Goal: Information Seeking & Learning: Learn about a topic

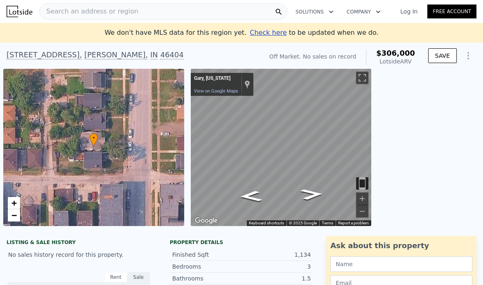
click at [254, 202] on icon "Go West" at bounding box center [251, 196] width 42 height 16
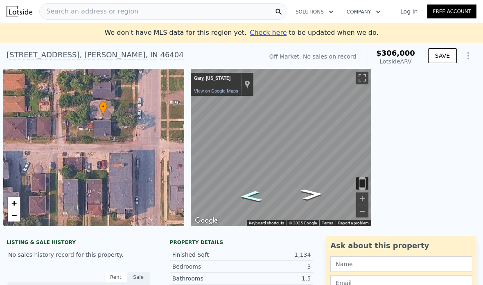
click at [256, 200] on icon "Go West" at bounding box center [251, 196] width 42 height 16
click at [249, 193] on icon "Go West" at bounding box center [251, 196] width 42 height 16
click at [251, 195] on icon "Go West" at bounding box center [251, 196] width 42 height 16
click at [256, 197] on icon "Go West" at bounding box center [251, 196] width 42 height 16
click at [314, 195] on icon "Go East" at bounding box center [312, 194] width 42 height 16
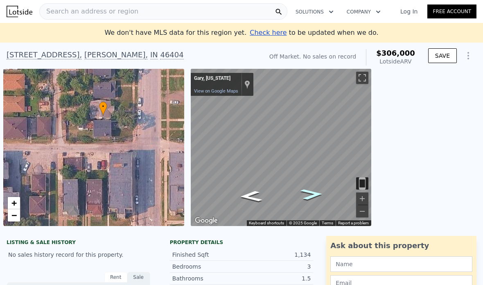
click at [309, 199] on icon "Go East" at bounding box center [312, 194] width 42 height 16
click at [311, 198] on icon "Go East" at bounding box center [312, 194] width 42 height 16
click at [250, 183] on icon "Go West" at bounding box center [251, 184] width 45 height 19
click at [296, 195] on icon "Go South" at bounding box center [286, 193] width 55 height 15
click at [255, 184] on icon "Go West" at bounding box center [251, 184] width 45 height 19
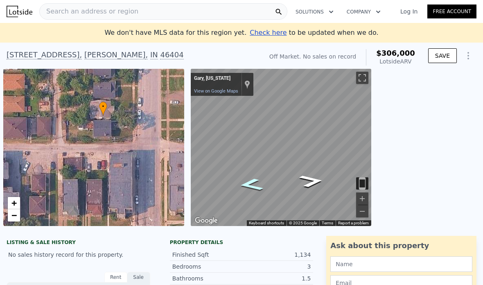
click at [317, 180] on icon "Go East" at bounding box center [311, 181] width 45 height 19
click at [159, 14] on div "Search an address or region" at bounding box center [163, 11] width 248 height 16
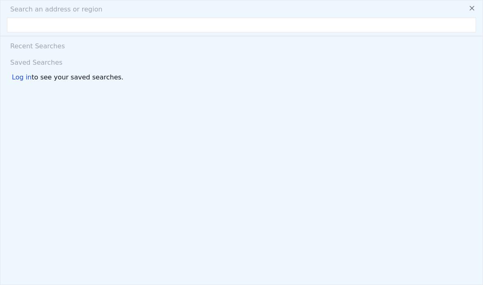
click at [143, 13] on div "Search an address or region" at bounding box center [242, 10] width 476 height 10
click at [169, 29] on input "text" at bounding box center [241, 25] width 469 height 15
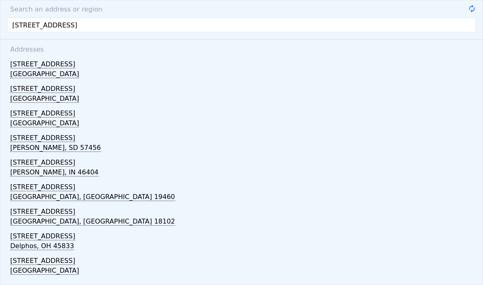
type input "[STREET_ADDRESS][PERSON_NAME]"
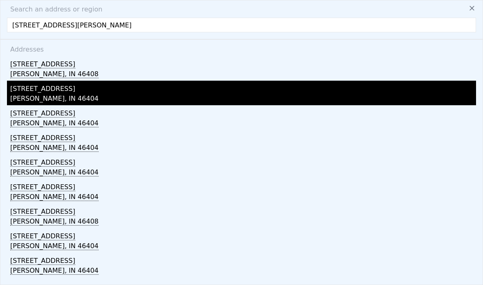
click at [47, 94] on div "[PERSON_NAME], IN 46404" at bounding box center [243, 99] width 466 height 11
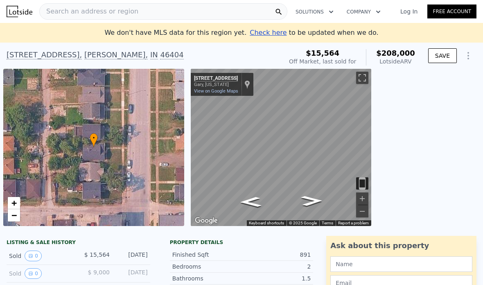
click at [253, 199] on icon "Go South, Grant St" at bounding box center [251, 202] width 40 height 15
click at [312, 199] on icon "Go North, Grant St" at bounding box center [312, 200] width 40 height 15
click at [261, 201] on icon "Go South, Grant St" at bounding box center [251, 202] width 40 height 15
click at [313, 199] on icon "Go North, Grant St" at bounding box center [312, 200] width 40 height 15
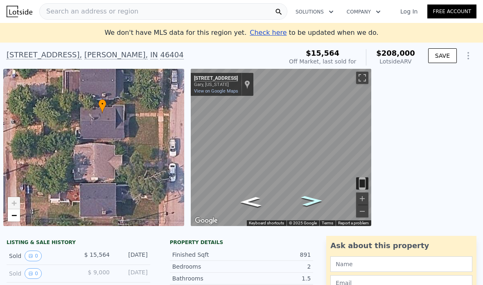
click at [104, 170] on div "• + −" at bounding box center [93, 147] width 181 height 157
click at [115, 15] on span "Search an address or region" at bounding box center [89, 12] width 99 height 10
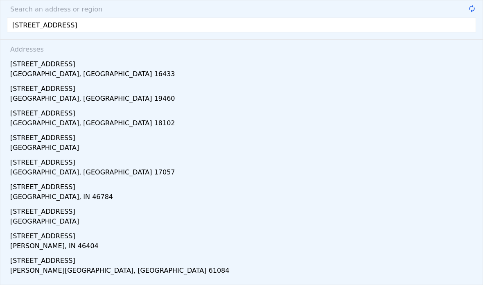
type input "[STREET_ADDRESS][PERSON_NAME]"
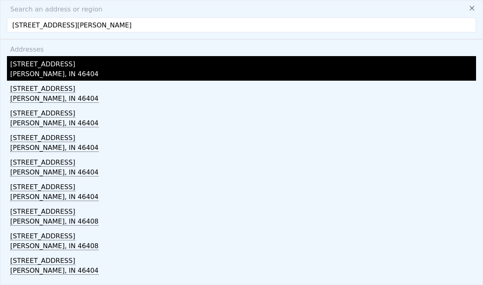
click at [36, 62] on div "[STREET_ADDRESS]" at bounding box center [243, 62] width 466 height 13
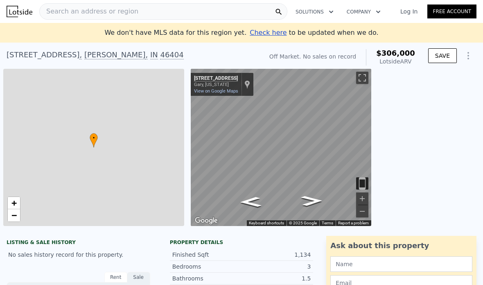
checkbox input "true"
type input "$ 306,000"
type input "1"
type input "948"
type input "1452"
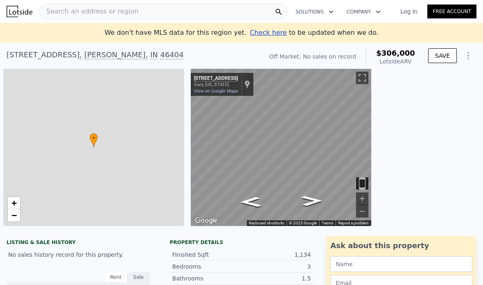
type input "6316"
type input "$ 30,002"
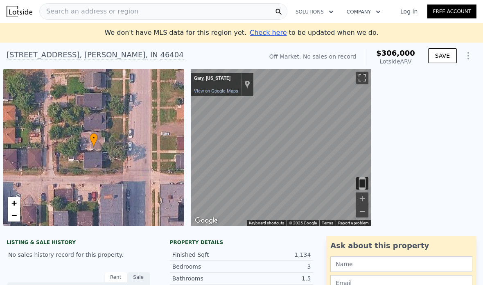
click at [110, 11] on span "Search an address or region" at bounding box center [89, 12] width 99 height 10
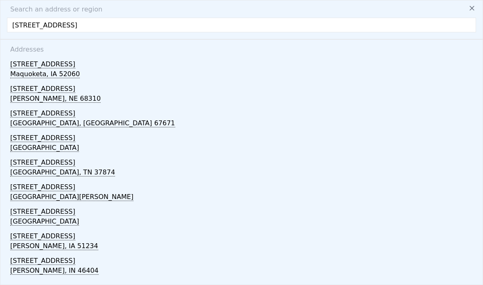
scroll to position [736, 0]
click at [98, 18] on input "[STREET_ADDRESS]" at bounding box center [241, 25] width 469 height 15
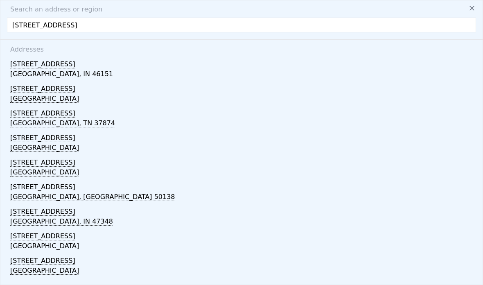
scroll to position [998, 0]
click at [97, 18] on input "[STREET_ADDRESS]" at bounding box center [241, 25] width 469 height 15
type input "[STREET_ADDRESS][PERSON_NAME]"
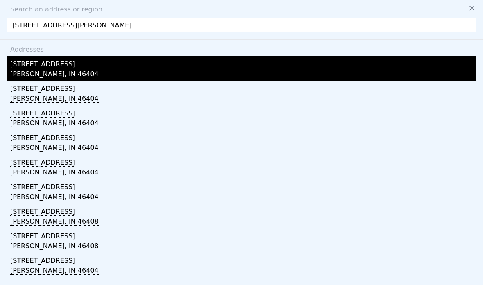
click at [45, 69] on div "[PERSON_NAME], IN 46404" at bounding box center [243, 74] width 466 height 11
